Goal: Information Seeking & Learning: Learn about a topic

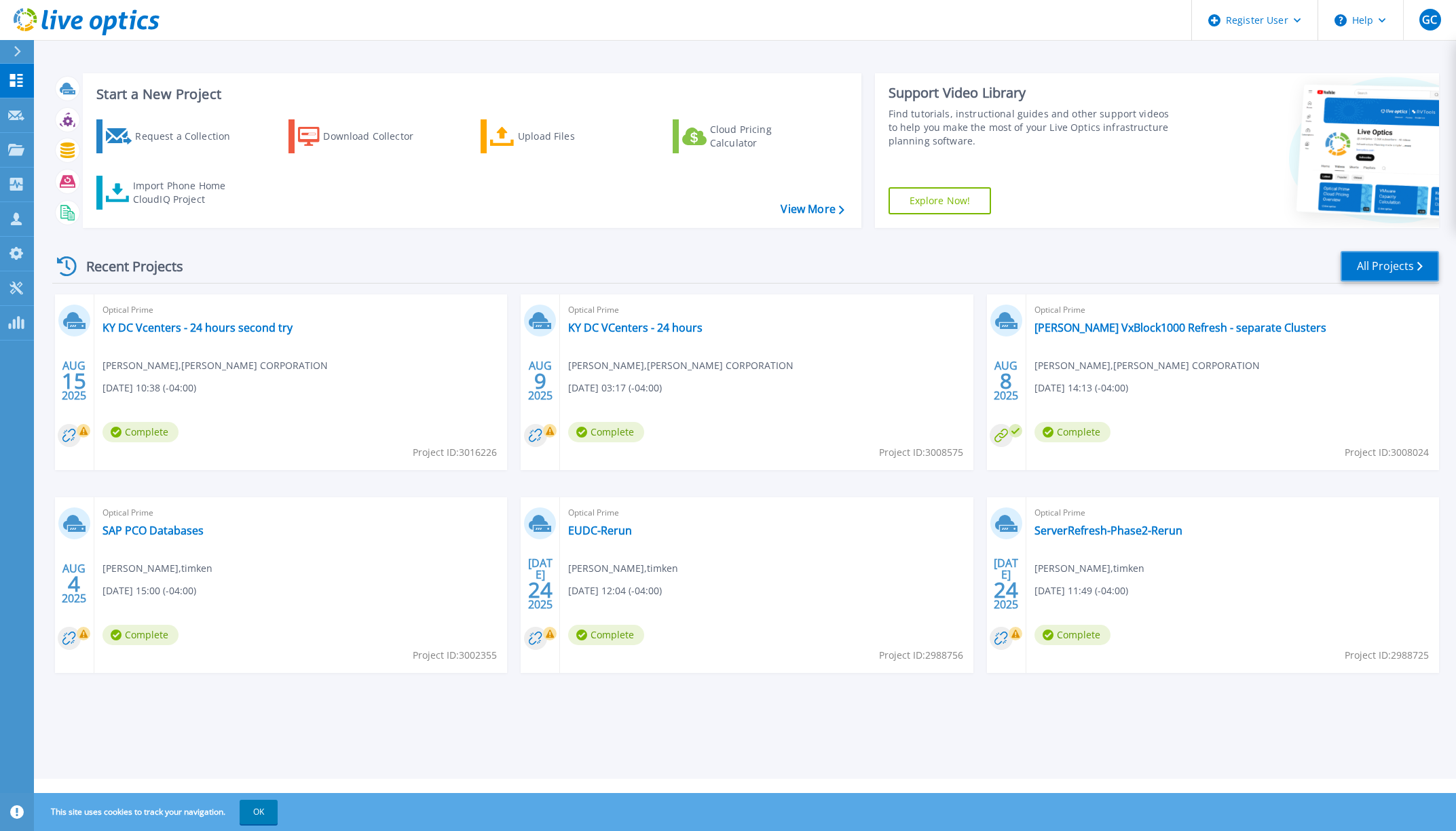
click at [1390, 270] on link "All Projects" at bounding box center [1390, 266] width 98 height 31
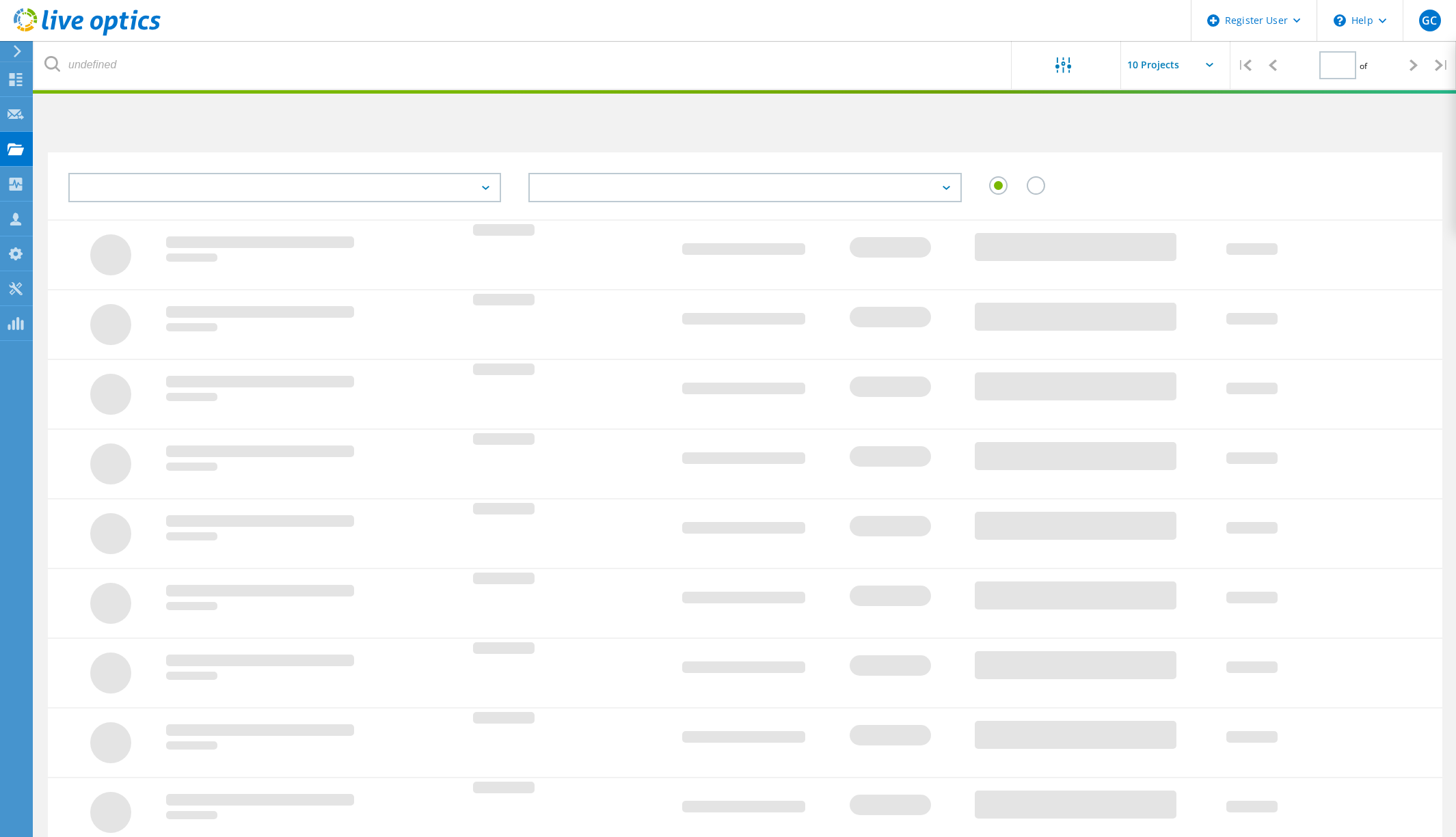
type input "1"
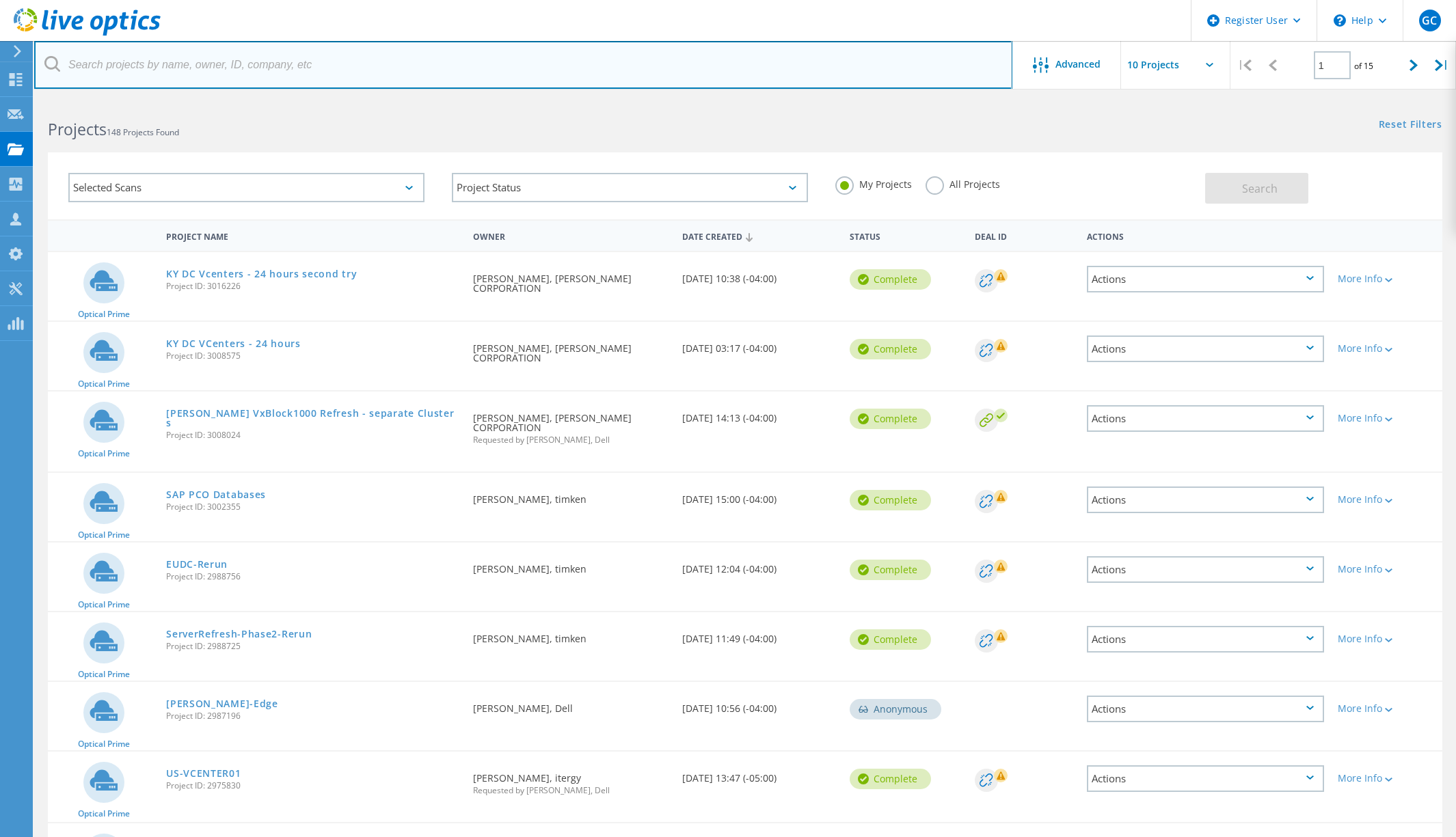
click at [244, 69] on input "text" at bounding box center [523, 65] width 978 height 48
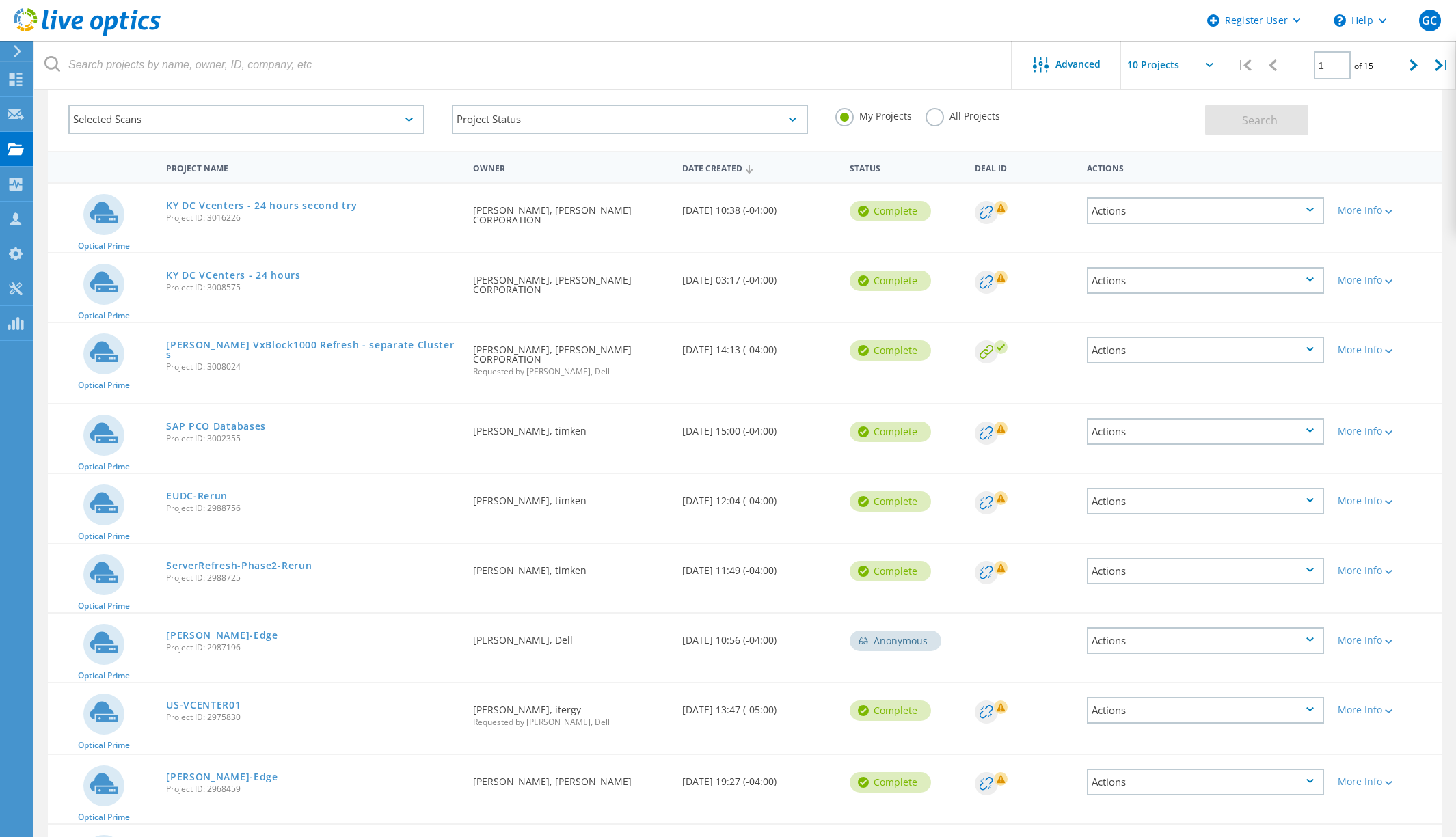
click at [205, 632] on link "Eaton-Edge" at bounding box center [222, 635] width 112 height 9
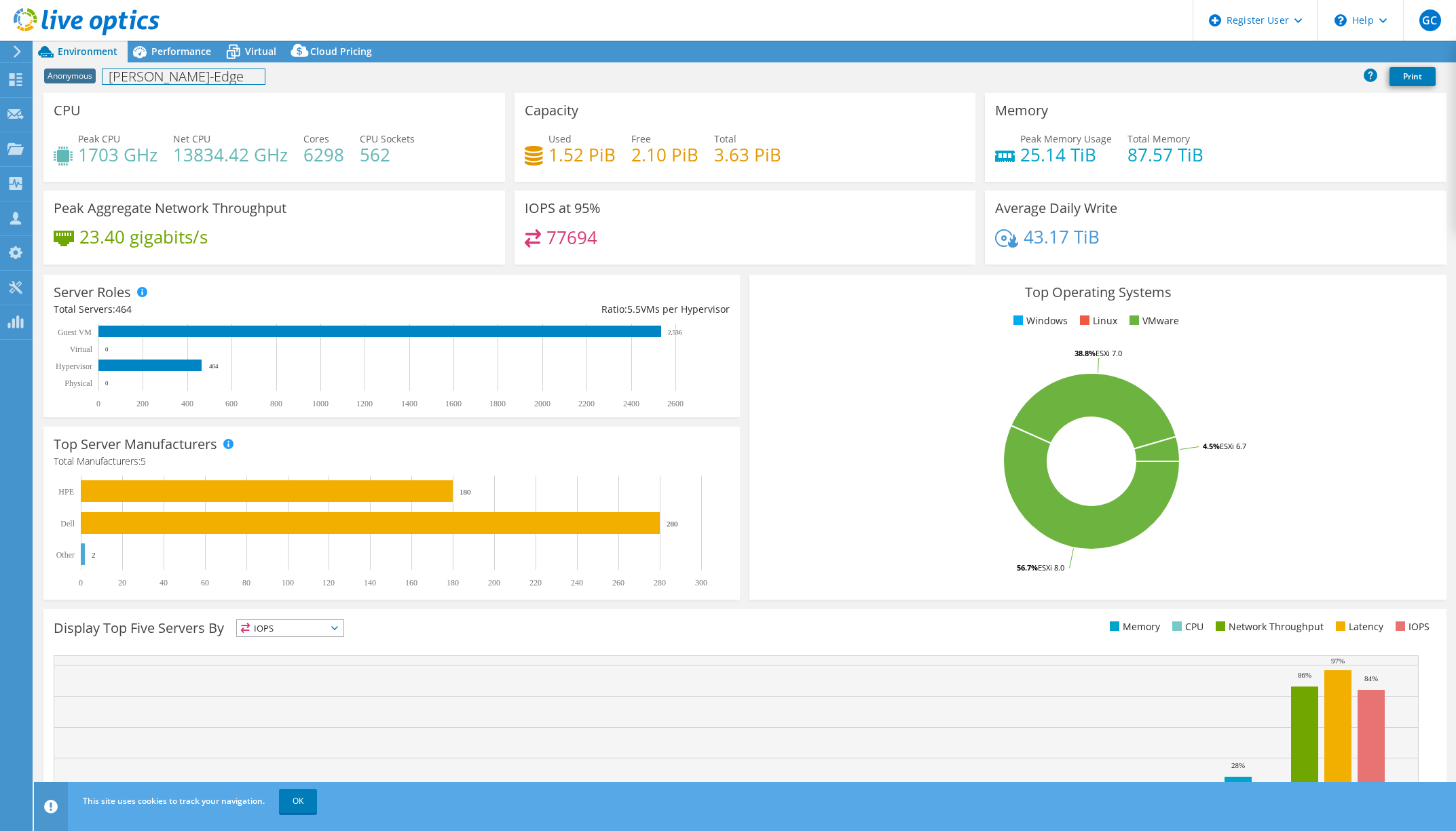
click at [173, 69] on h1 "[PERSON_NAME]-Edge" at bounding box center [183, 76] width 162 height 15
click at [176, 51] on span "Performance" at bounding box center [181, 51] width 60 height 13
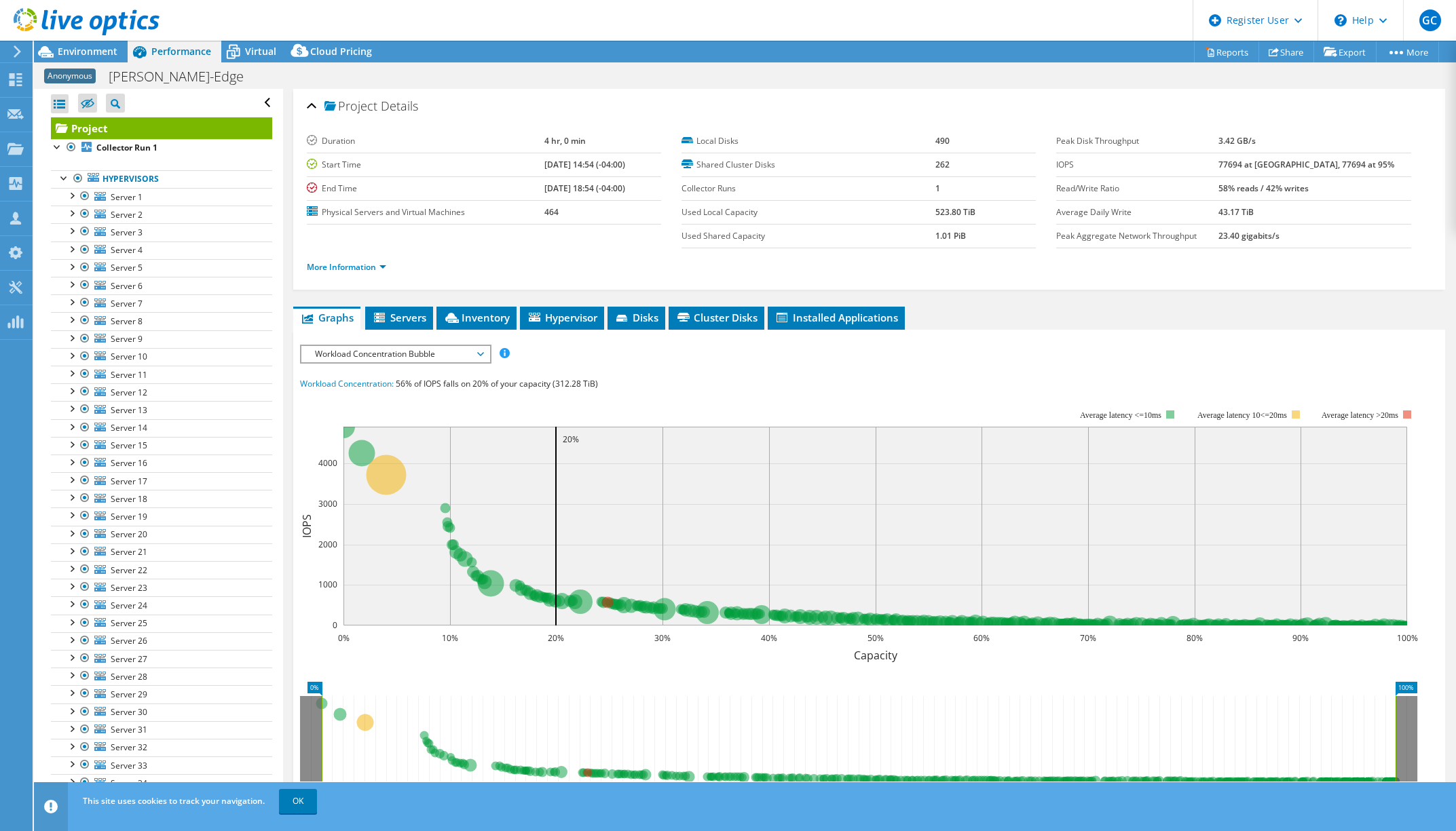
click at [56, 28] on icon at bounding box center [86, 21] width 146 height 28
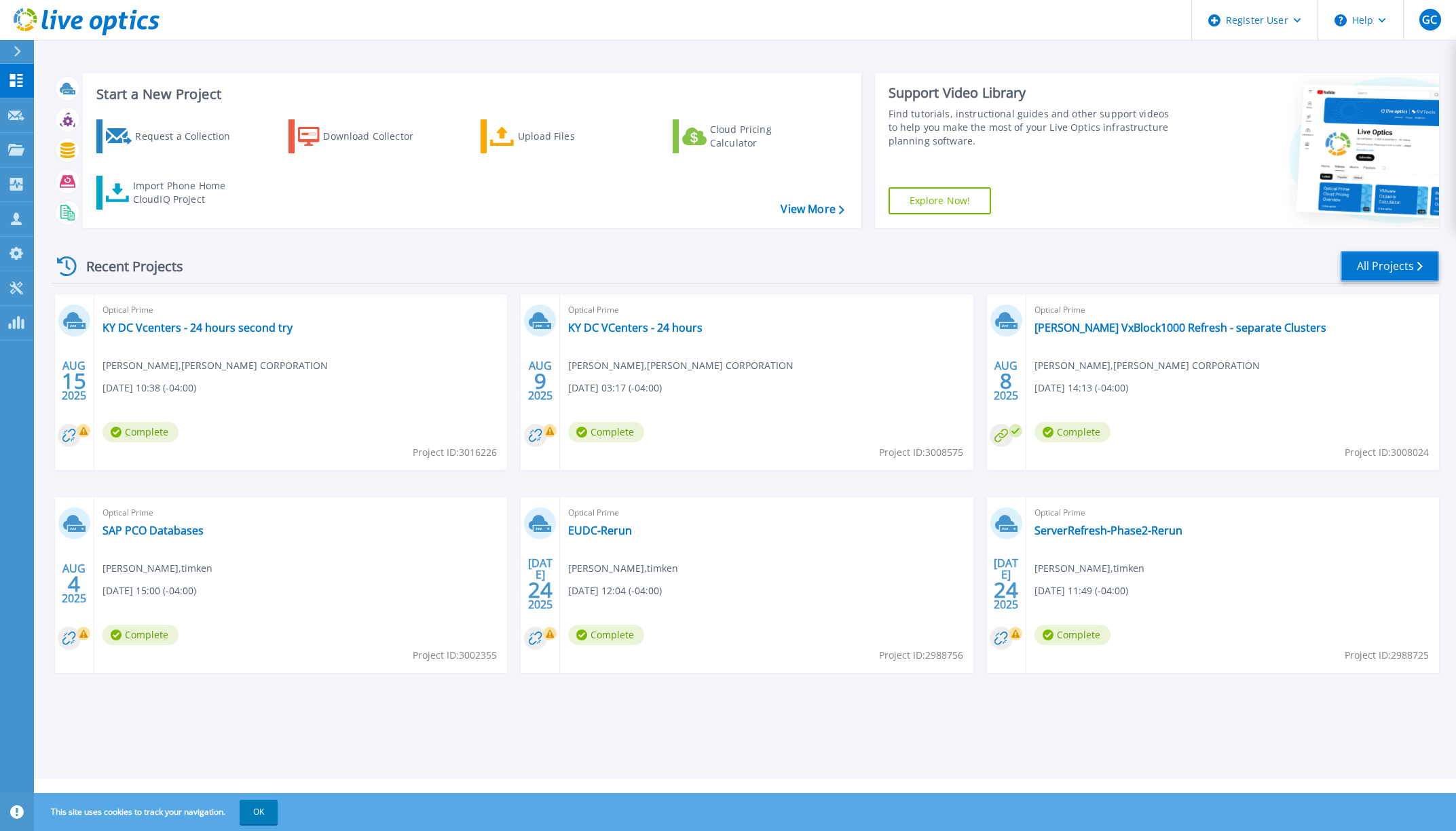
click at [1365, 262] on link "All Projects" at bounding box center [1390, 266] width 98 height 31
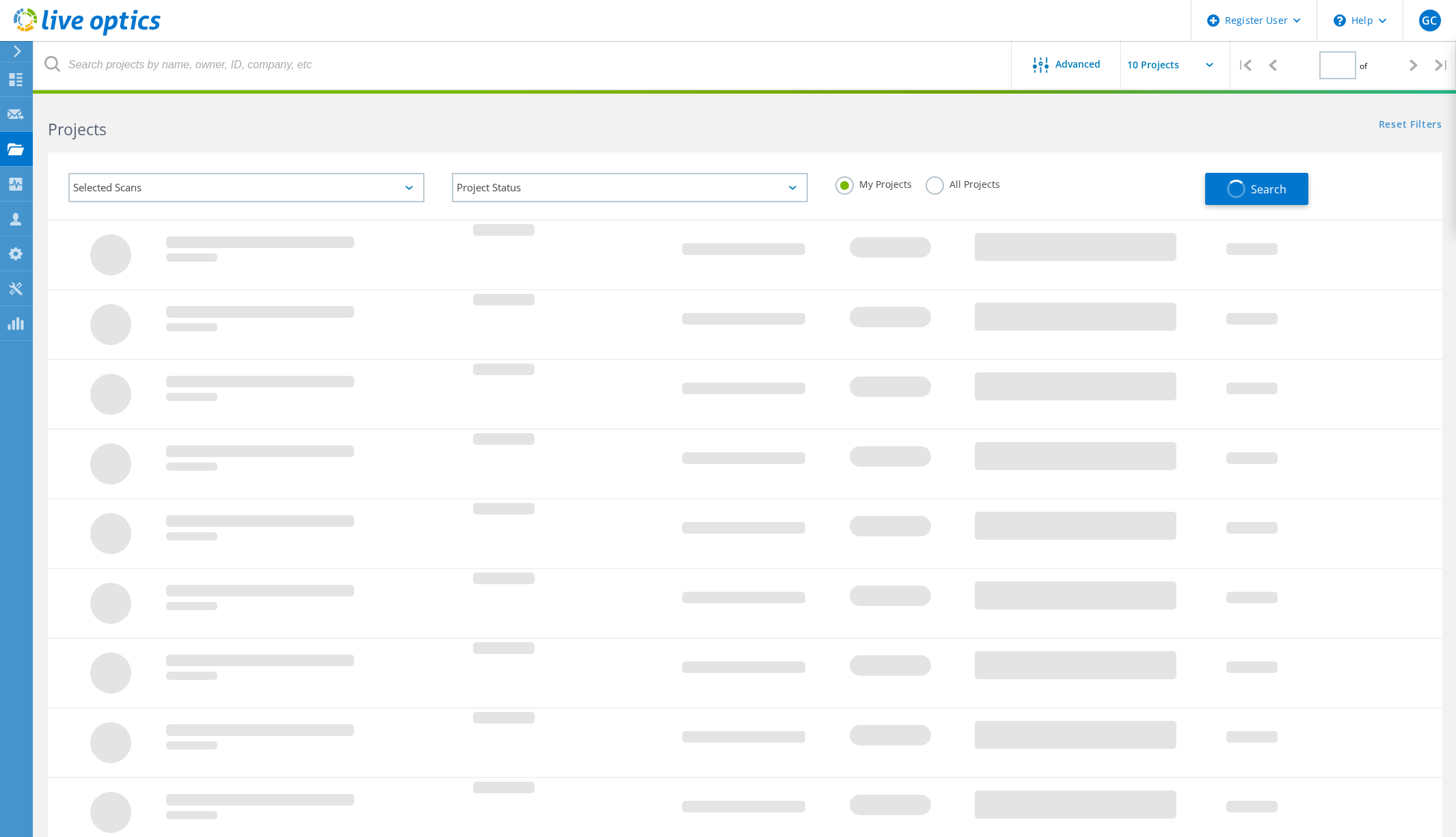
type input "1"
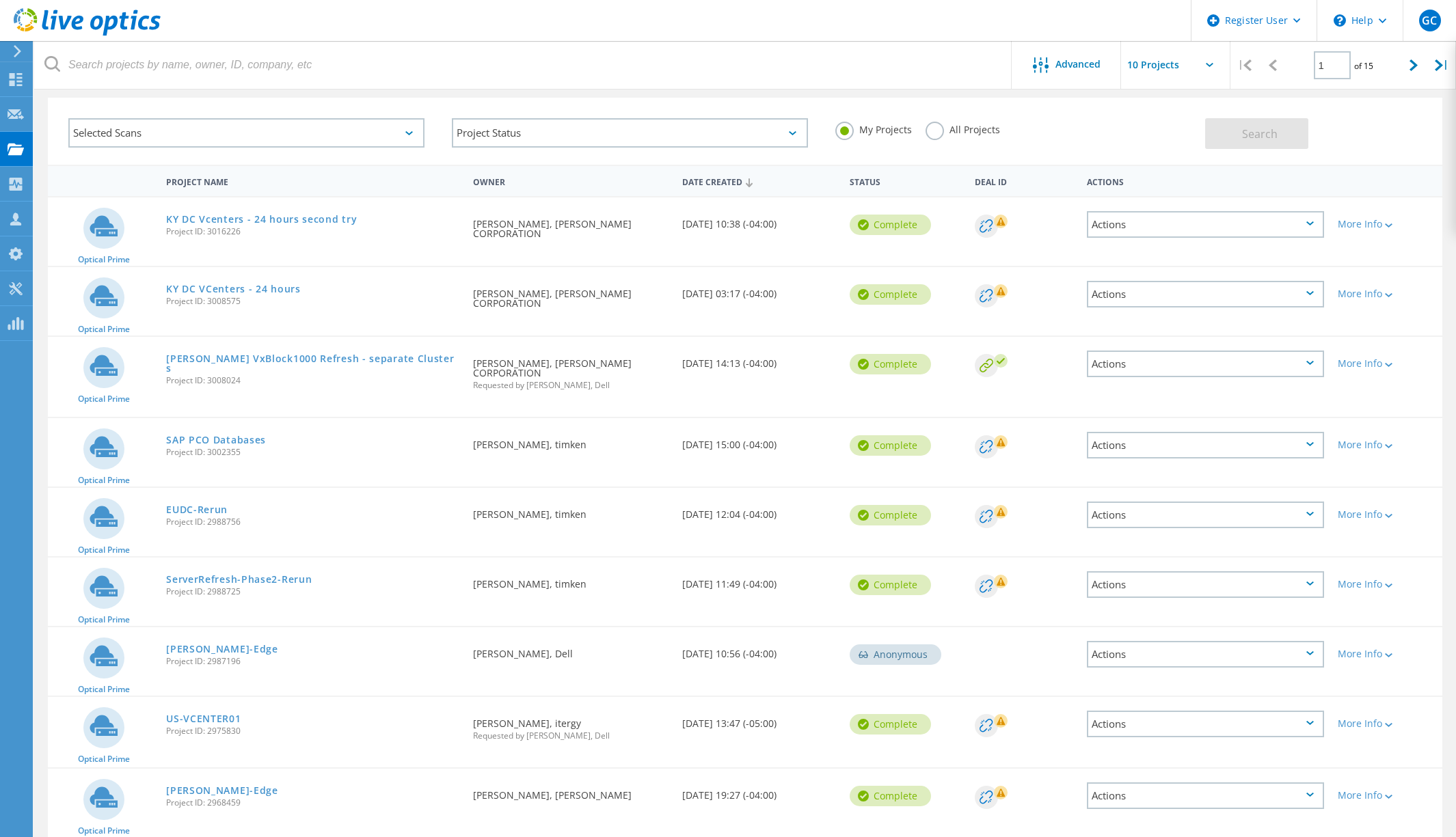
scroll to position [137, 0]
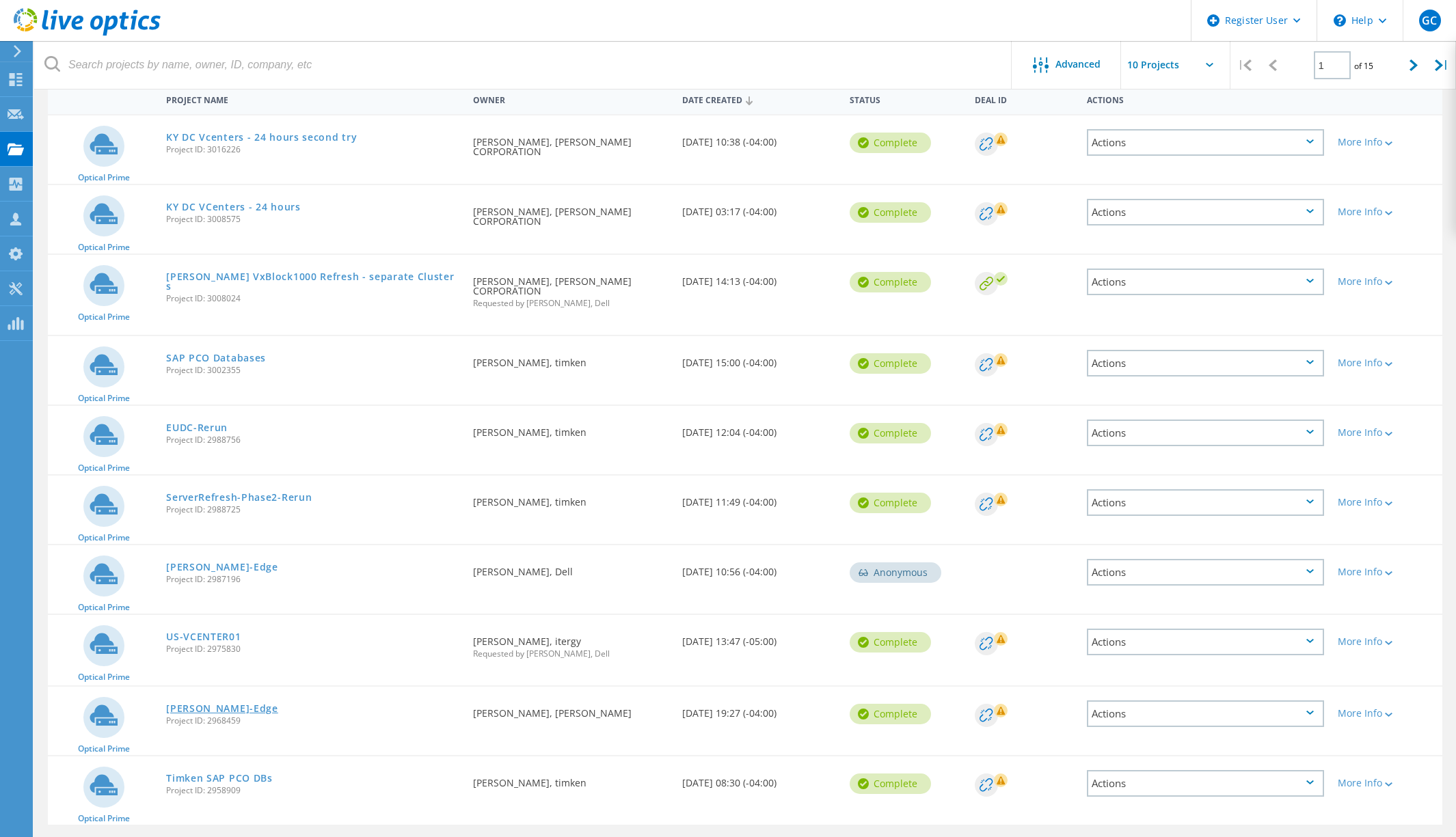
click at [187, 703] on link "[PERSON_NAME]-Edge" at bounding box center [222, 708] width 112 height 9
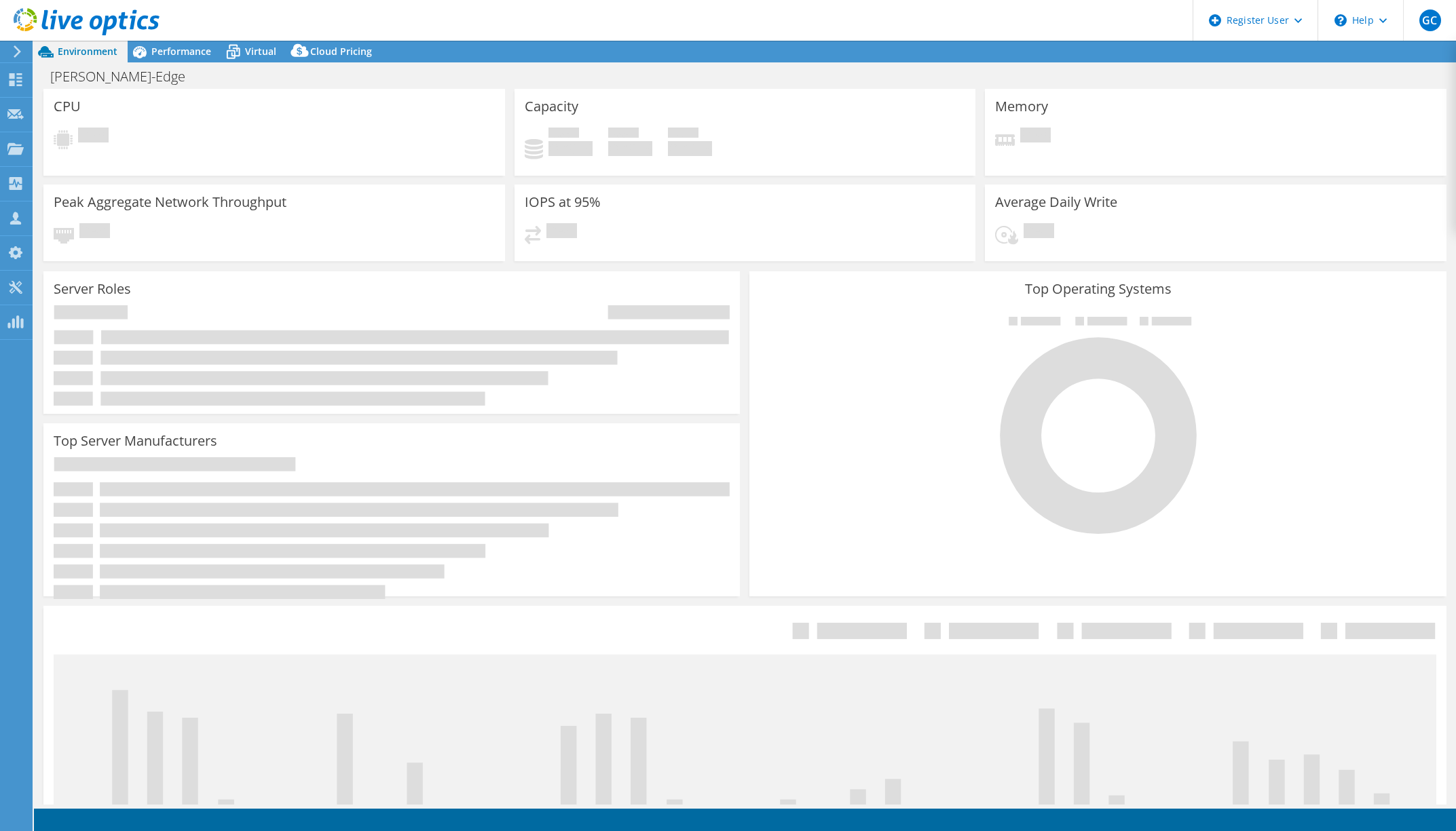
select select "USD"
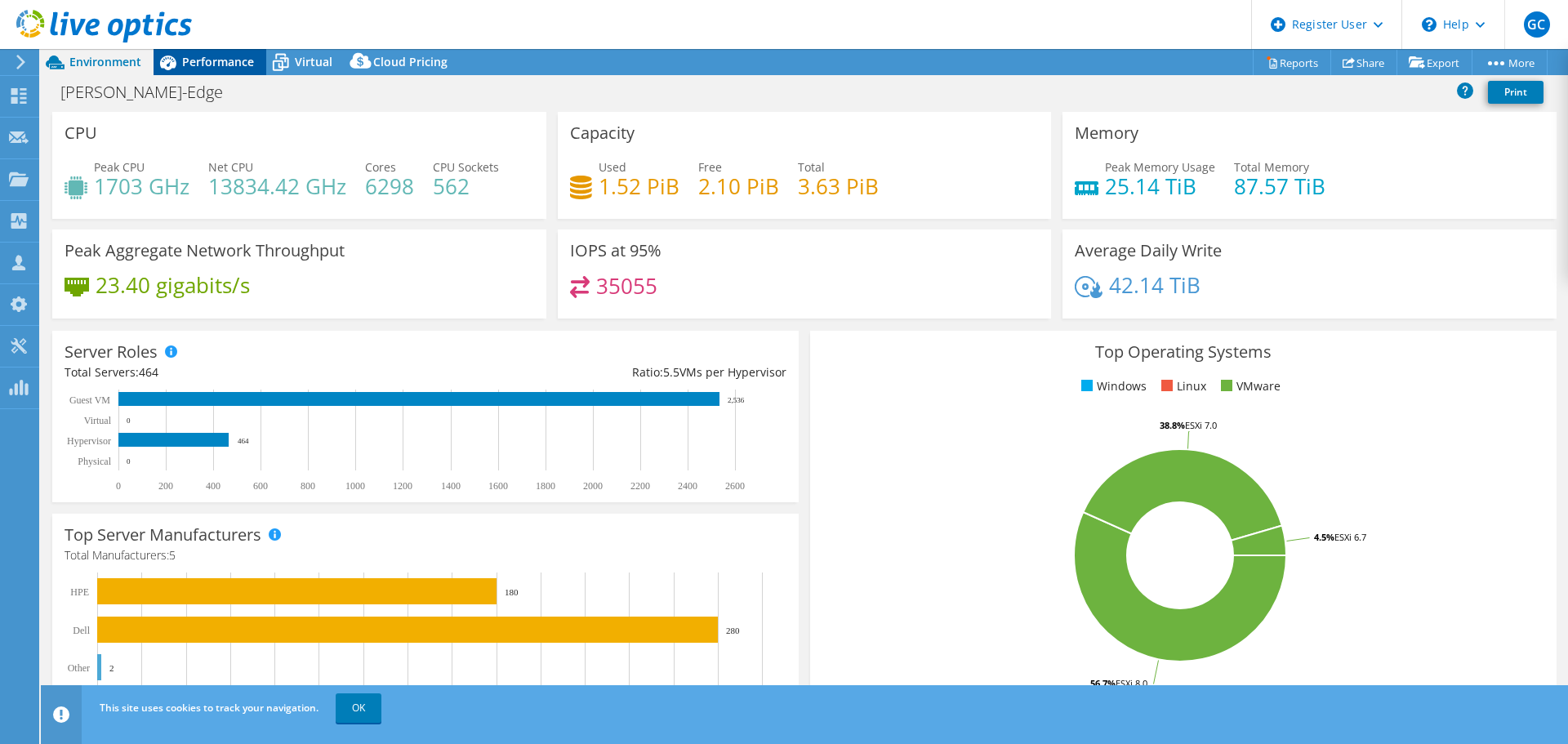
click at [209, 50] on div "Performance" at bounding box center [210, 62] width 112 height 26
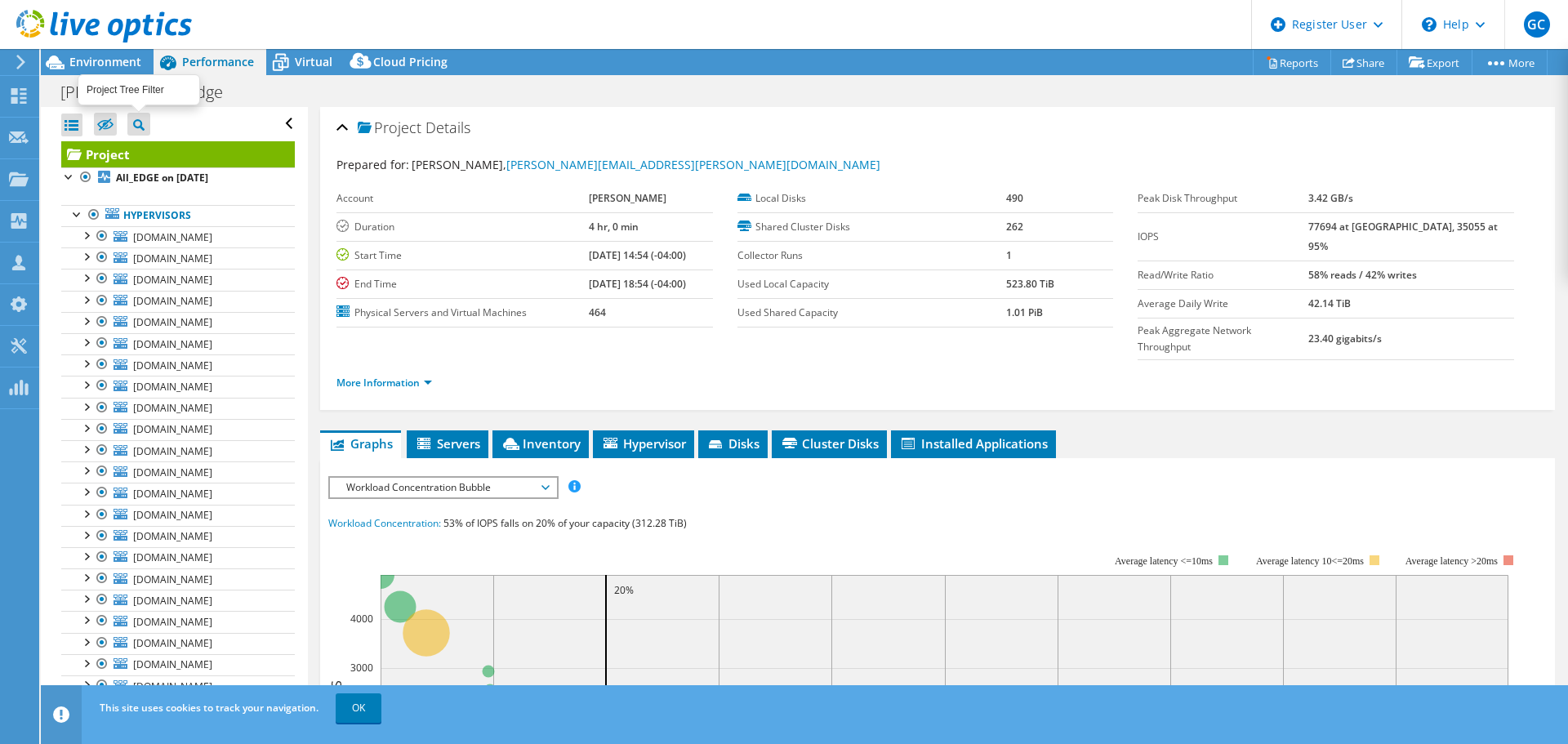
click at [144, 125] on icon at bounding box center [138, 125] width 11 height 11
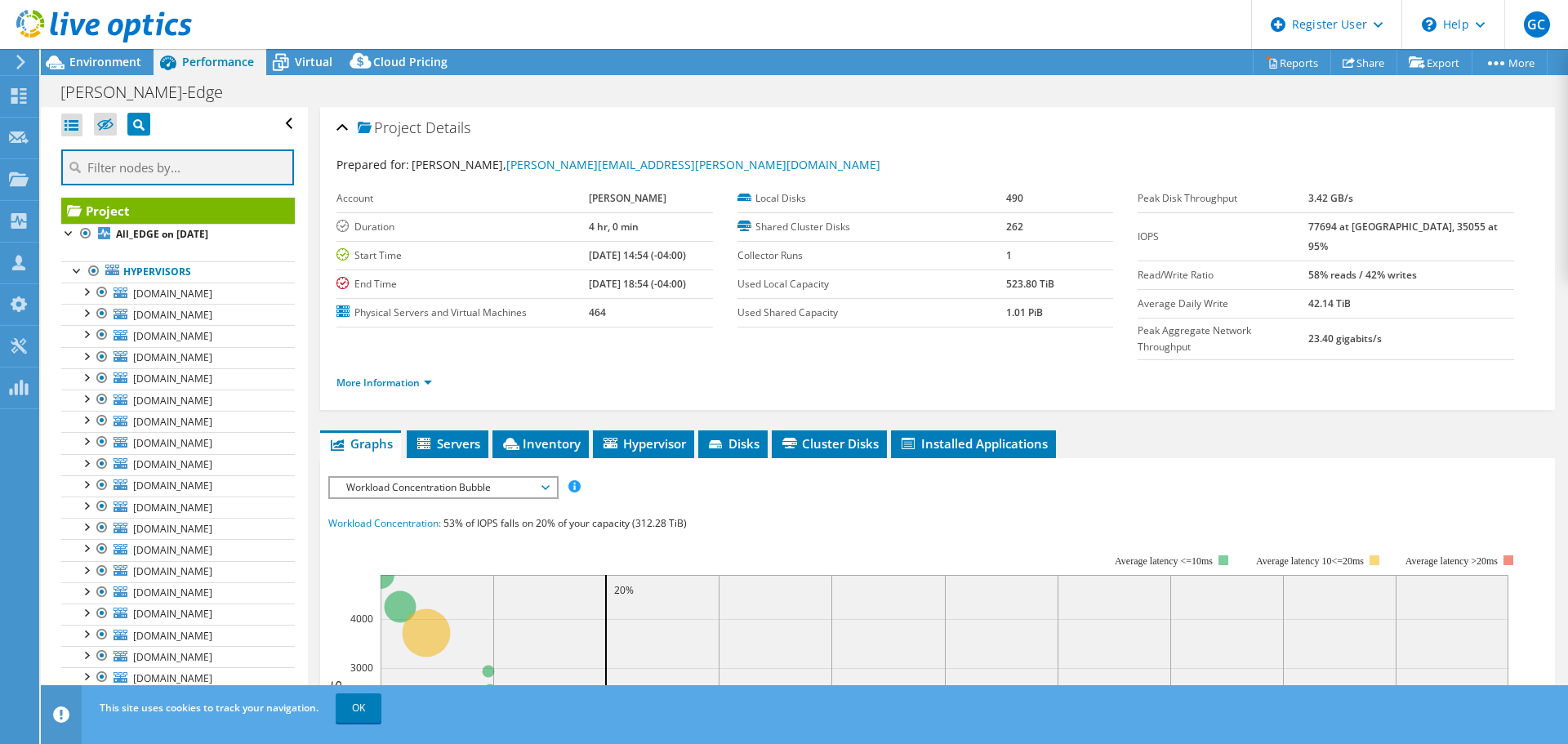
click at [137, 166] on input "text" at bounding box center [177, 168] width 233 height 36
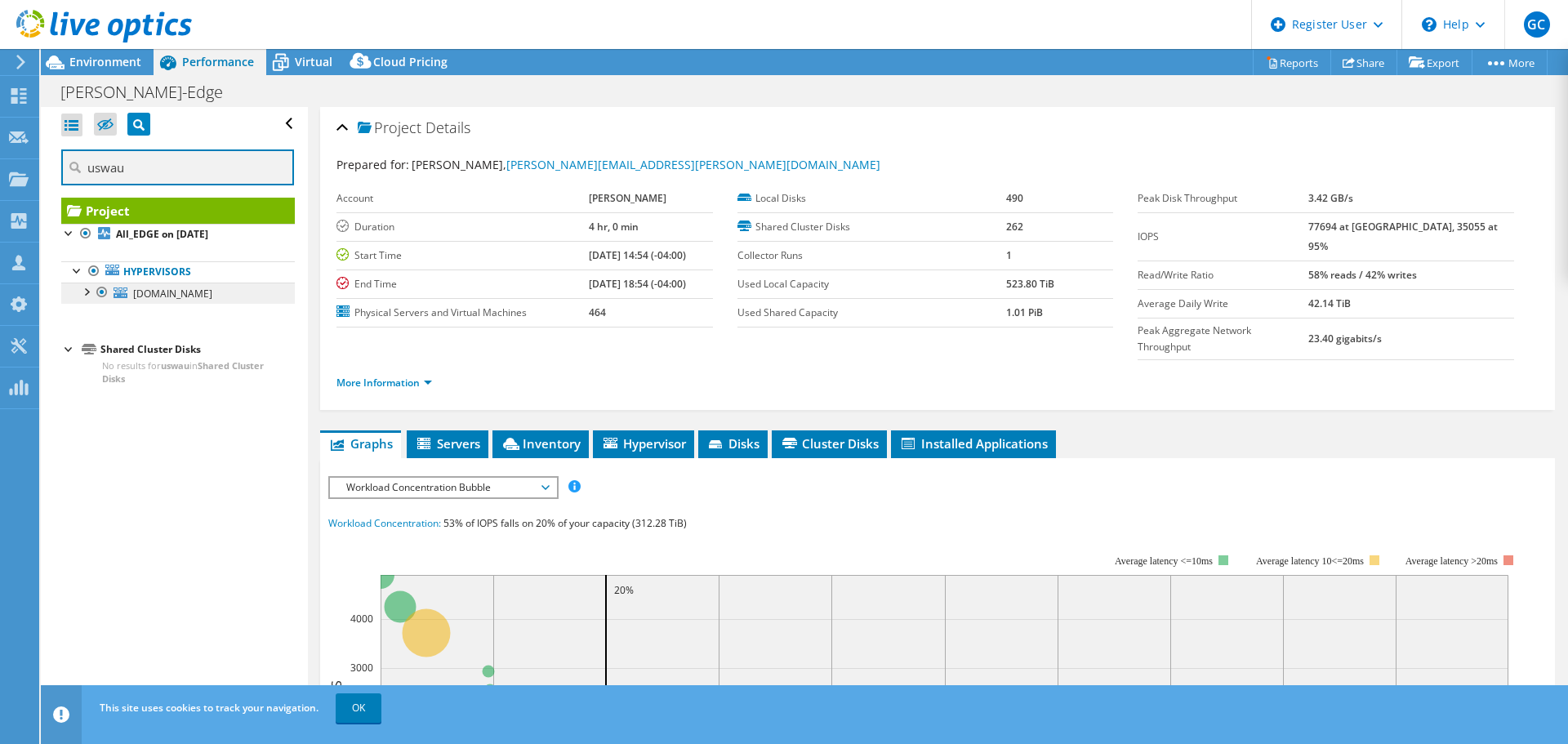
type input "uswau"
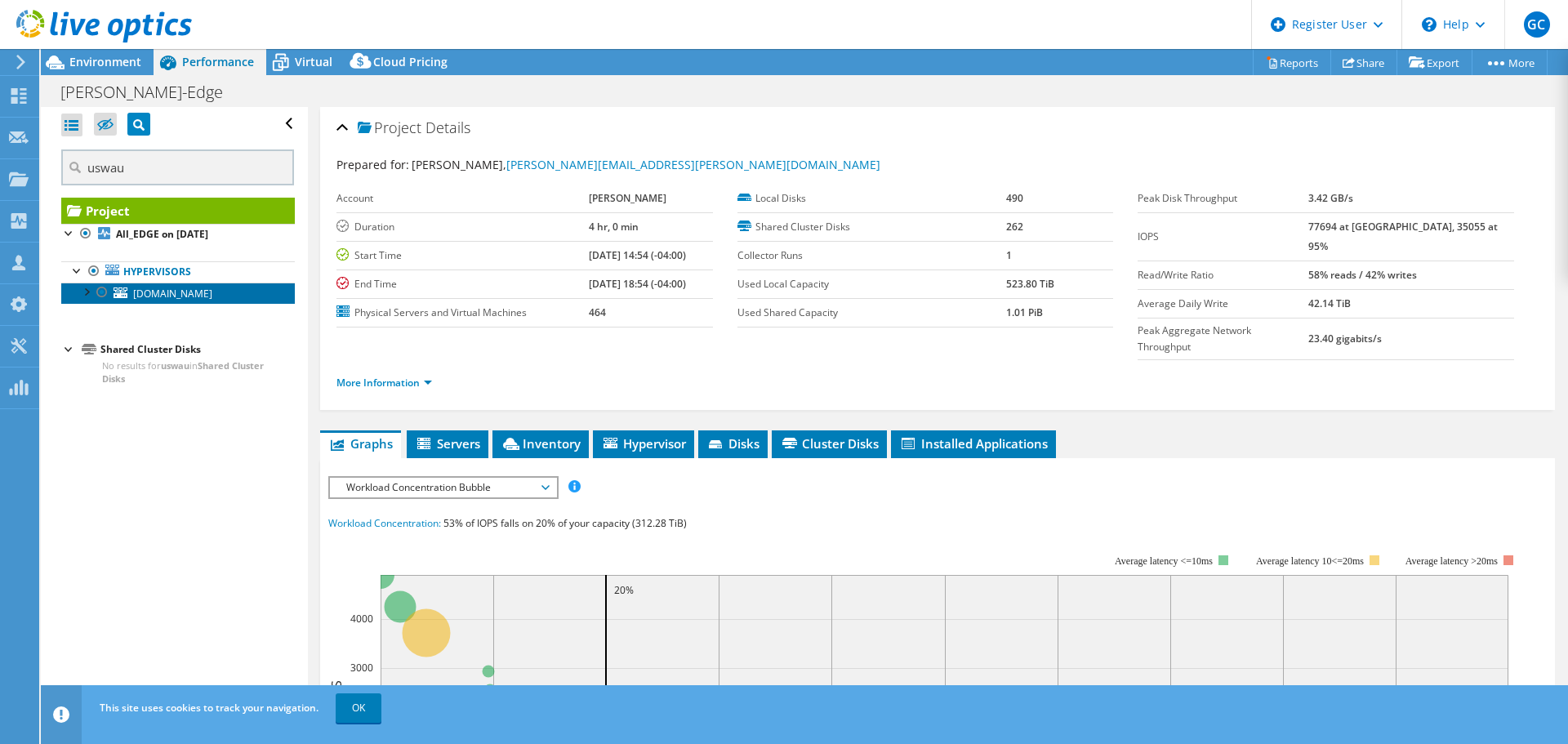
click at [193, 297] on span "[DOMAIN_NAME]" at bounding box center [173, 294] width 79 height 14
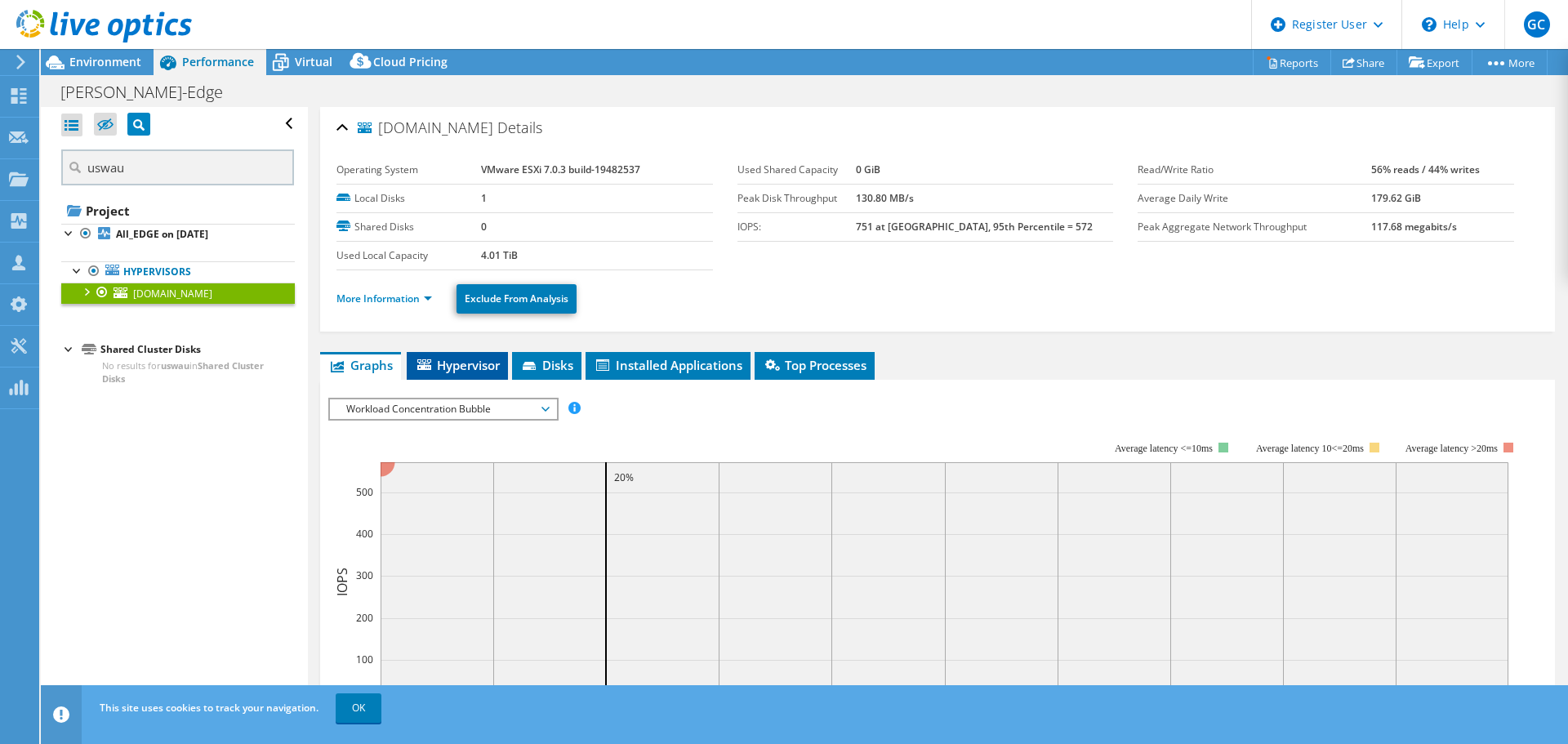
click at [484, 370] on span "Hypervisor" at bounding box center [457, 365] width 85 height 16
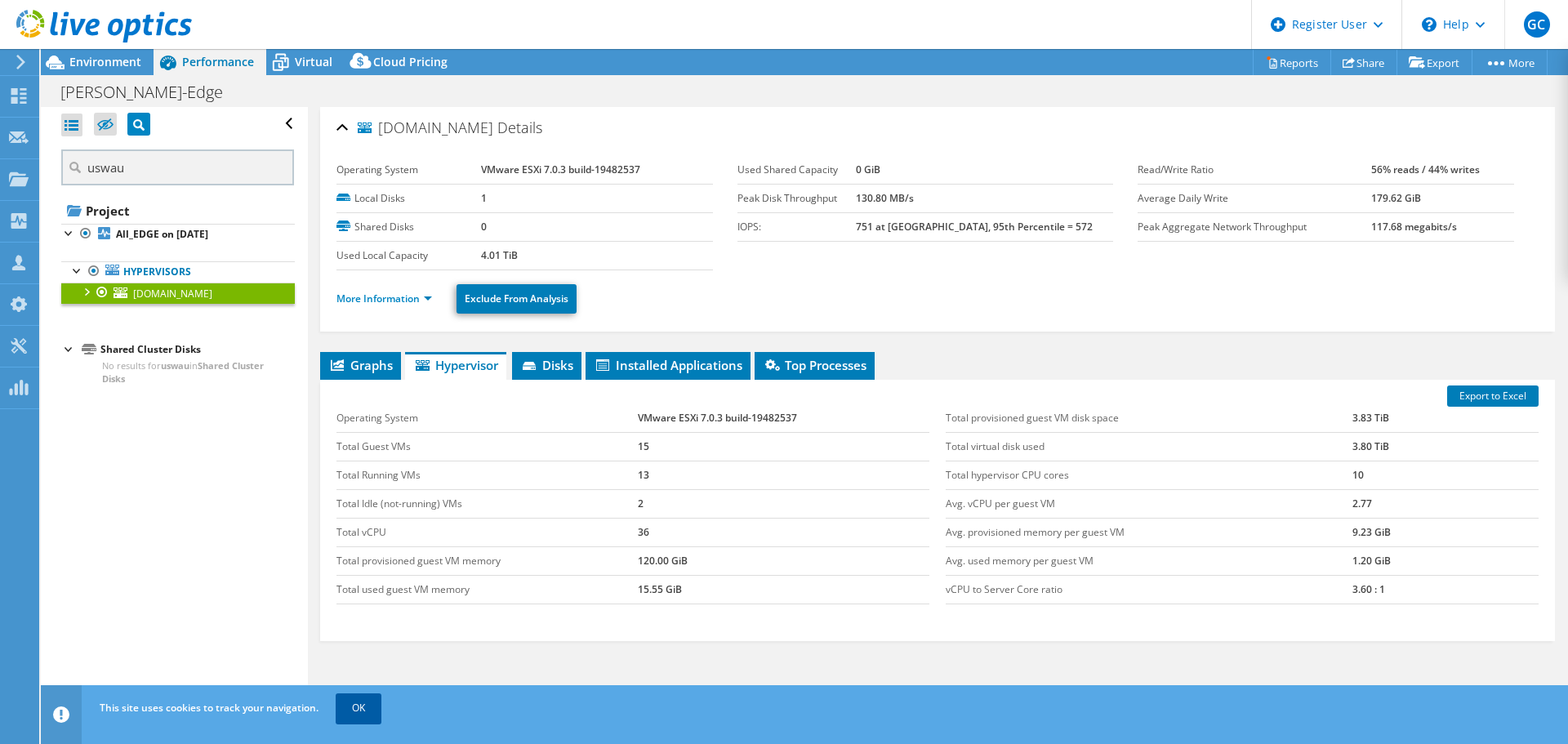
click at [359, 708] on link "OK" at bounding box center [358, 708] width 46 height 29
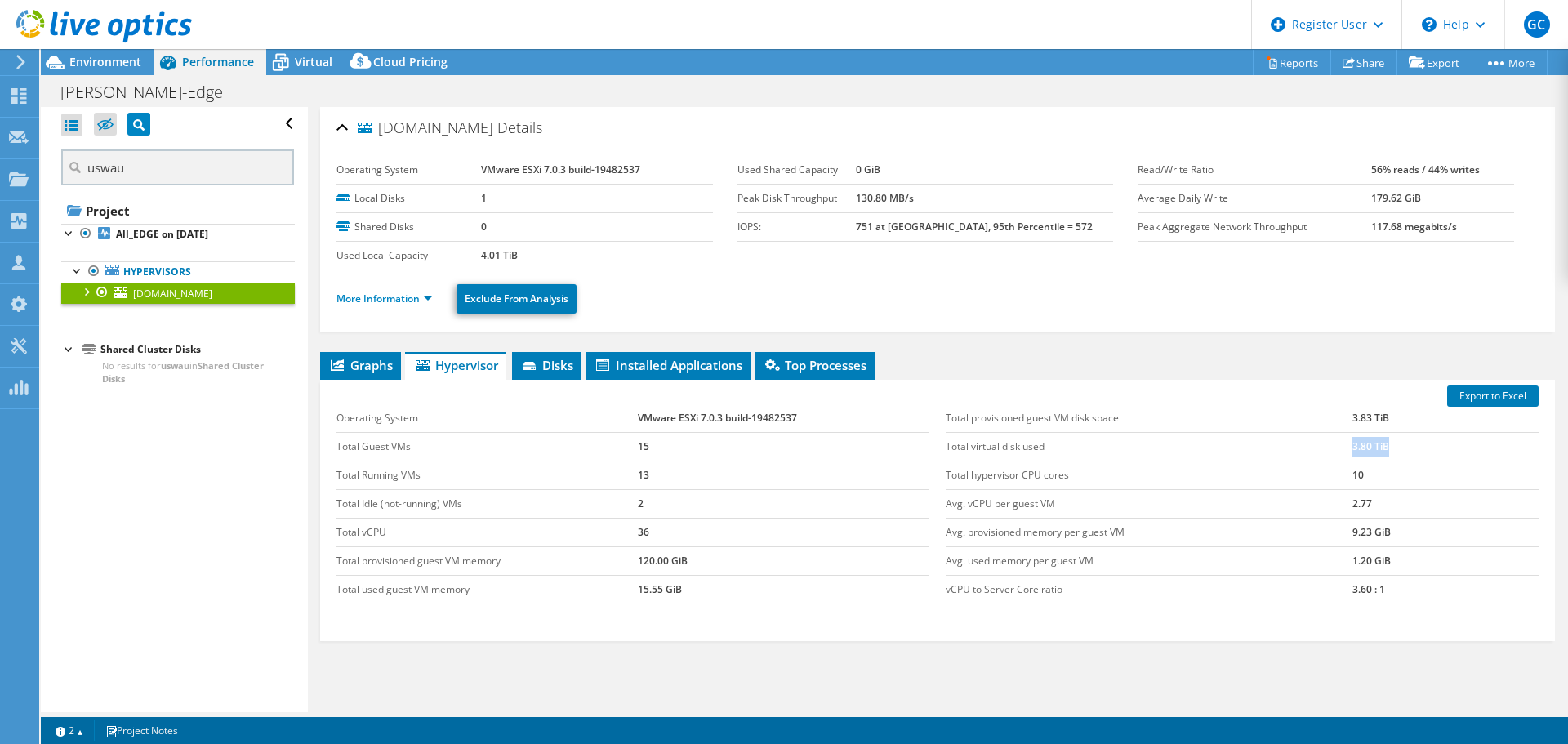
drag, startPoint x: 1392, startPoint y: 452, endPoint x: 1334, endPoint y: 454, distance: 58.0
click at [1334, 454] on tr "Total virtual disk used 3.80 TiB" at bounding box center [1242, 446] width 593 height 28
click at [1369, 426] on td "3.83 TiB" at bounding box center [1445, 418] width 186 height 28
drag, startPoint x: 1383, startPoint y: 422, endPoint x: 1334, endPoint y: 430, distance: 49.6
click at [1334, 430] on tr "Total provisioned guest VM disk space 3.83 TiB" at bounding box center [1242, 418] width 593 height 28
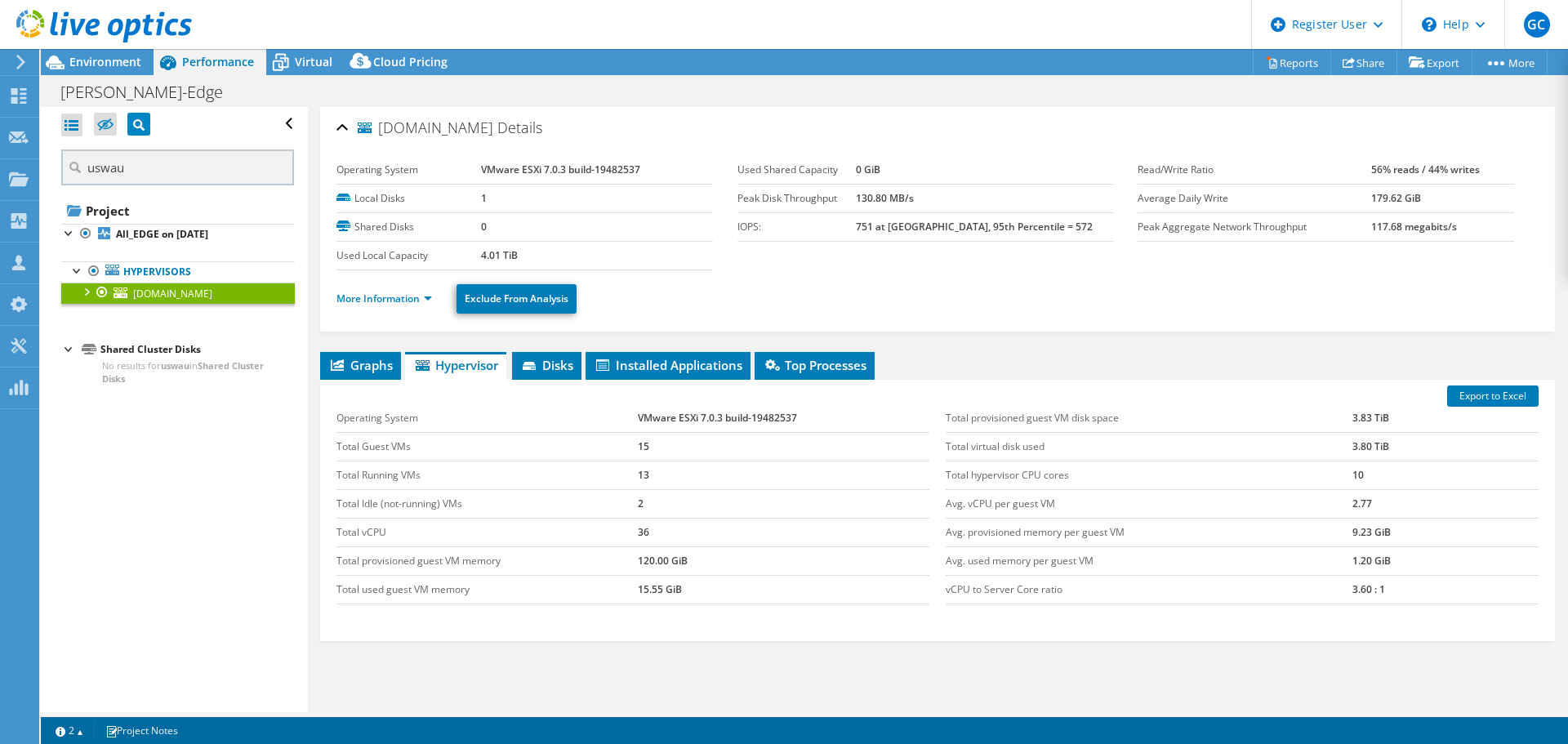
click at [1309, 474] on td "Total hypervisor CPU cores" at bounding box center [1149, 474] width 407 height 28
drag, startPoint x: 1379, startPoint y: 442, endPoint x: 1340, endPoint y: 440, distance: 39.1
click at [1340, 440] on tr "Total virtual disk used 3.80 TiB" at bounding box center [1242, 446] width 593 height 28
click at [975, 507] on td "Avg. vCPU per guest VM" at bounding box center [1149, 503] width 407 height 28
